Goal: Navigation & Orientation: Find specific page/section

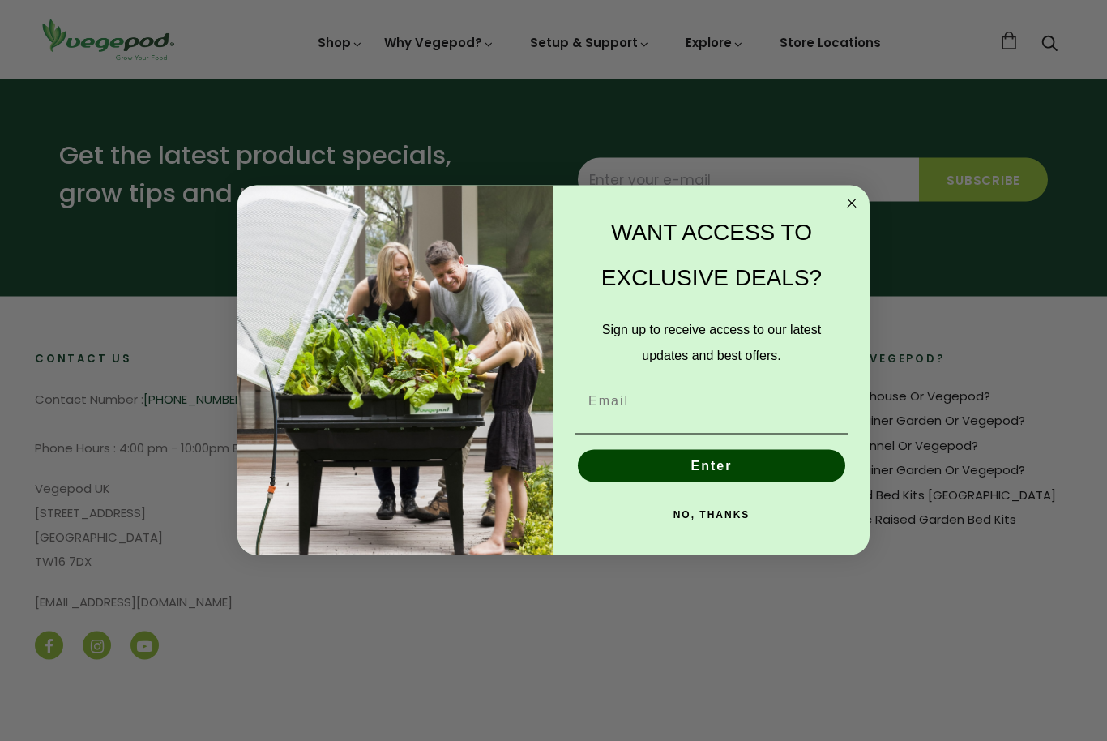
scroll to position [847, 0]
click at [849, 207] on icon "Close dialog" at bounding box center [852, 203] width 8 height 8
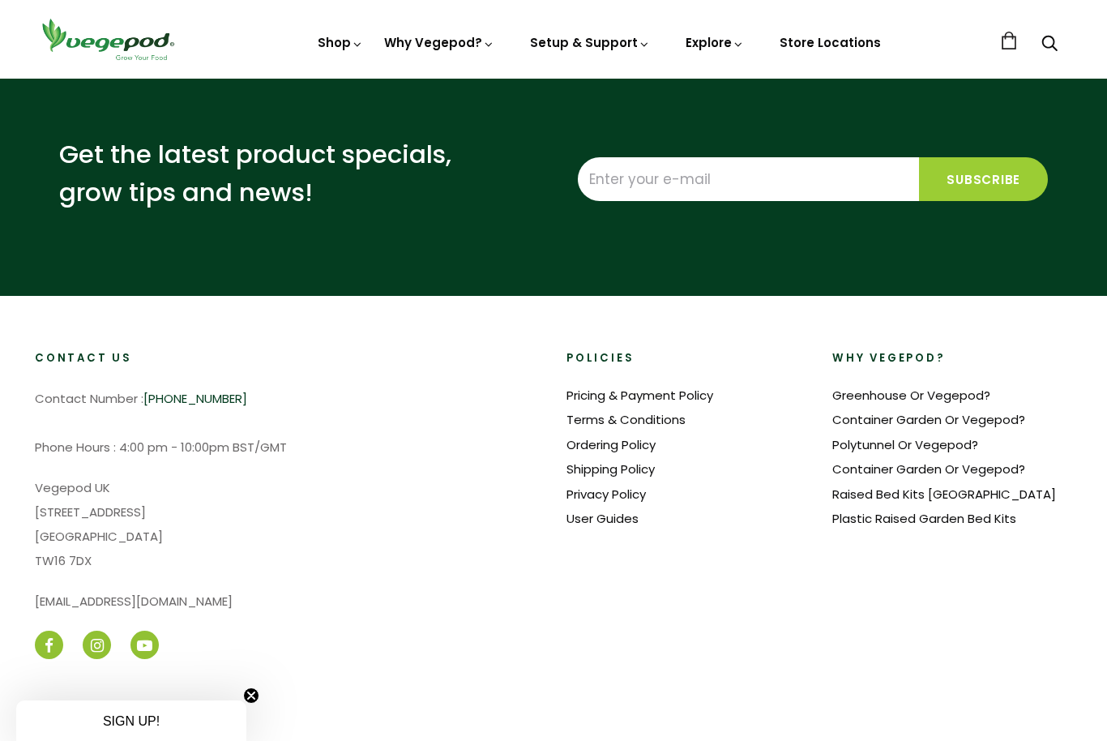
click at [997, 515] on link "Plastic Raised Garden Bed Kits" at bounding box center [924, 518] width 184 height 17
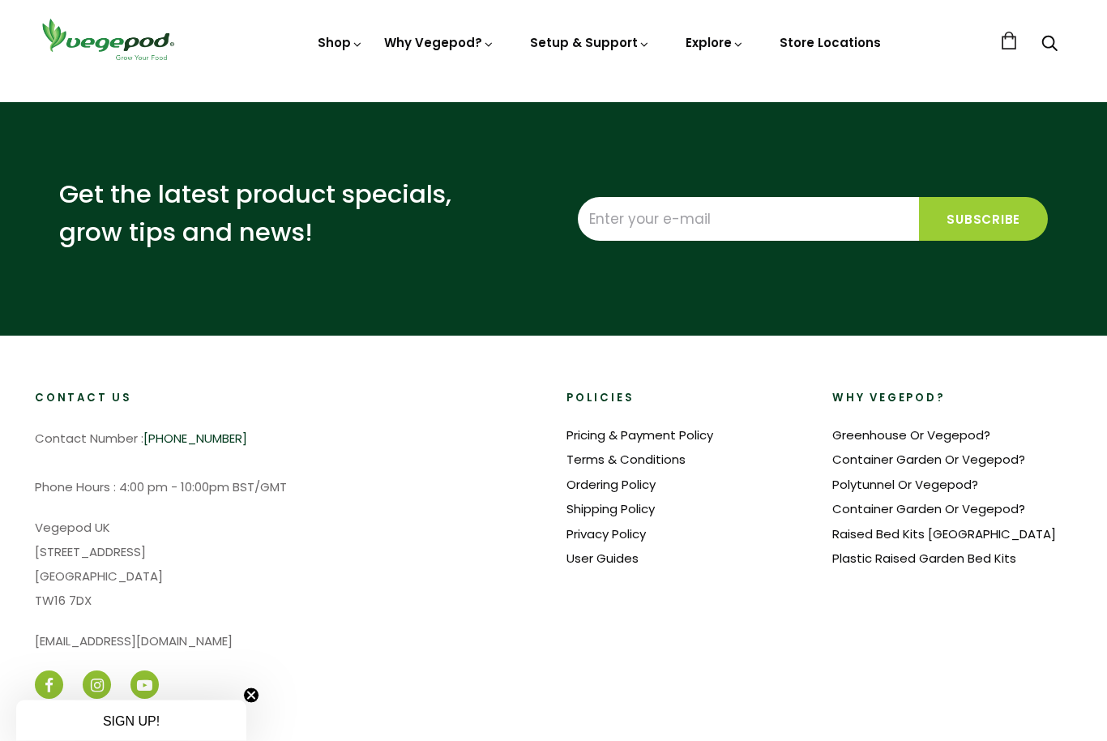
scroll to position [1212, 0]
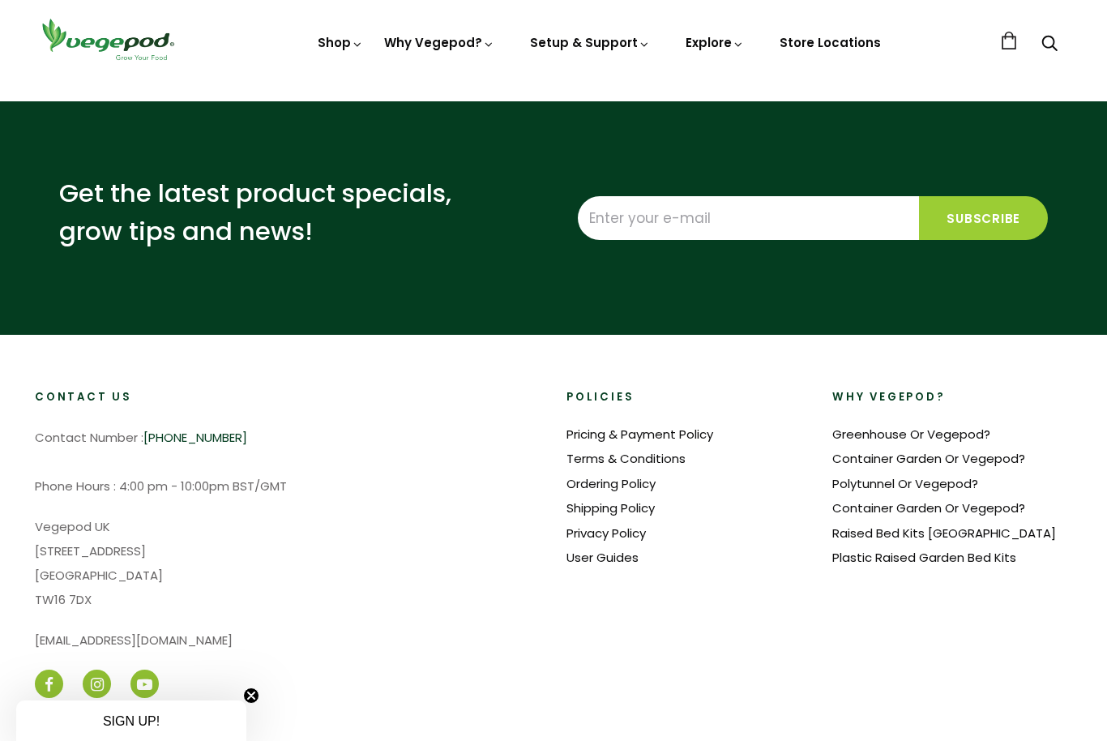
click at [904, 524] on link "Raised Bed Kits [GEOGRAPHIC_DATA]" at bounding box center [944, 532] width 224 height 17
